Goal: Find specific page/section: Find specific page/section

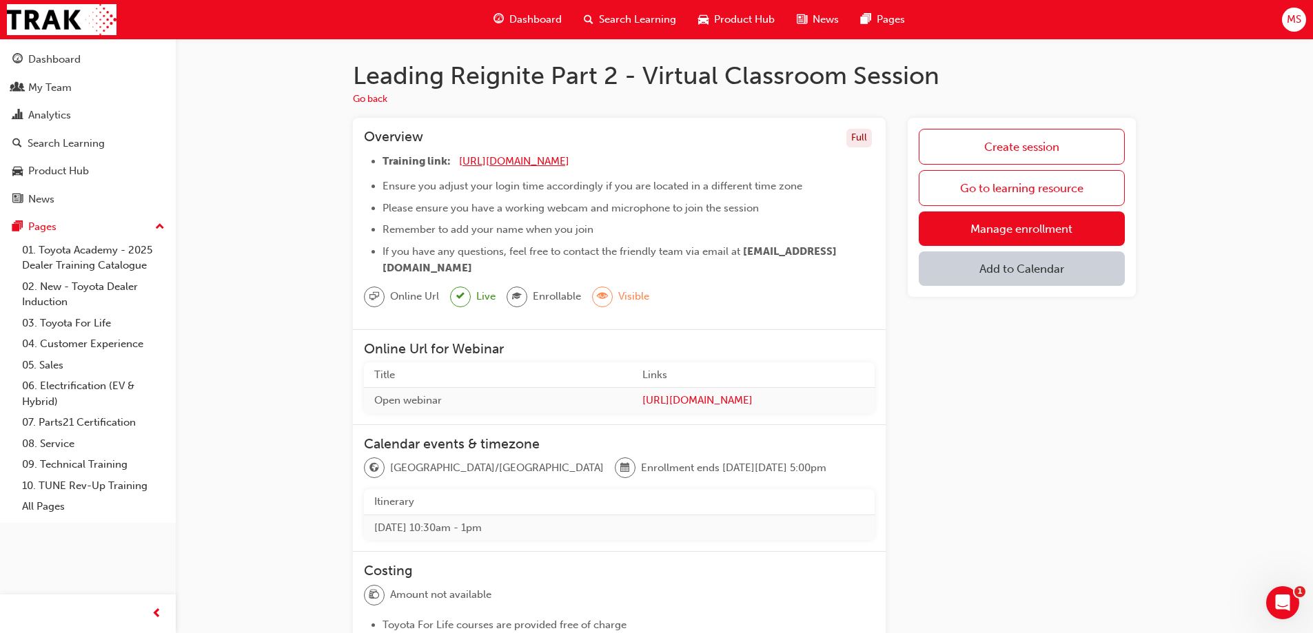
click at [551, 161] on span "[URL][DOMAIN_NAME]" at bounding box center [514, 161] width 110 height 12
click at [566, 162] on span "[URL][DOMAIN_NAME]" at bounding box center [514, 161] width 110 height 12
